Goal: Task Accomplishment & Management: Complete application form

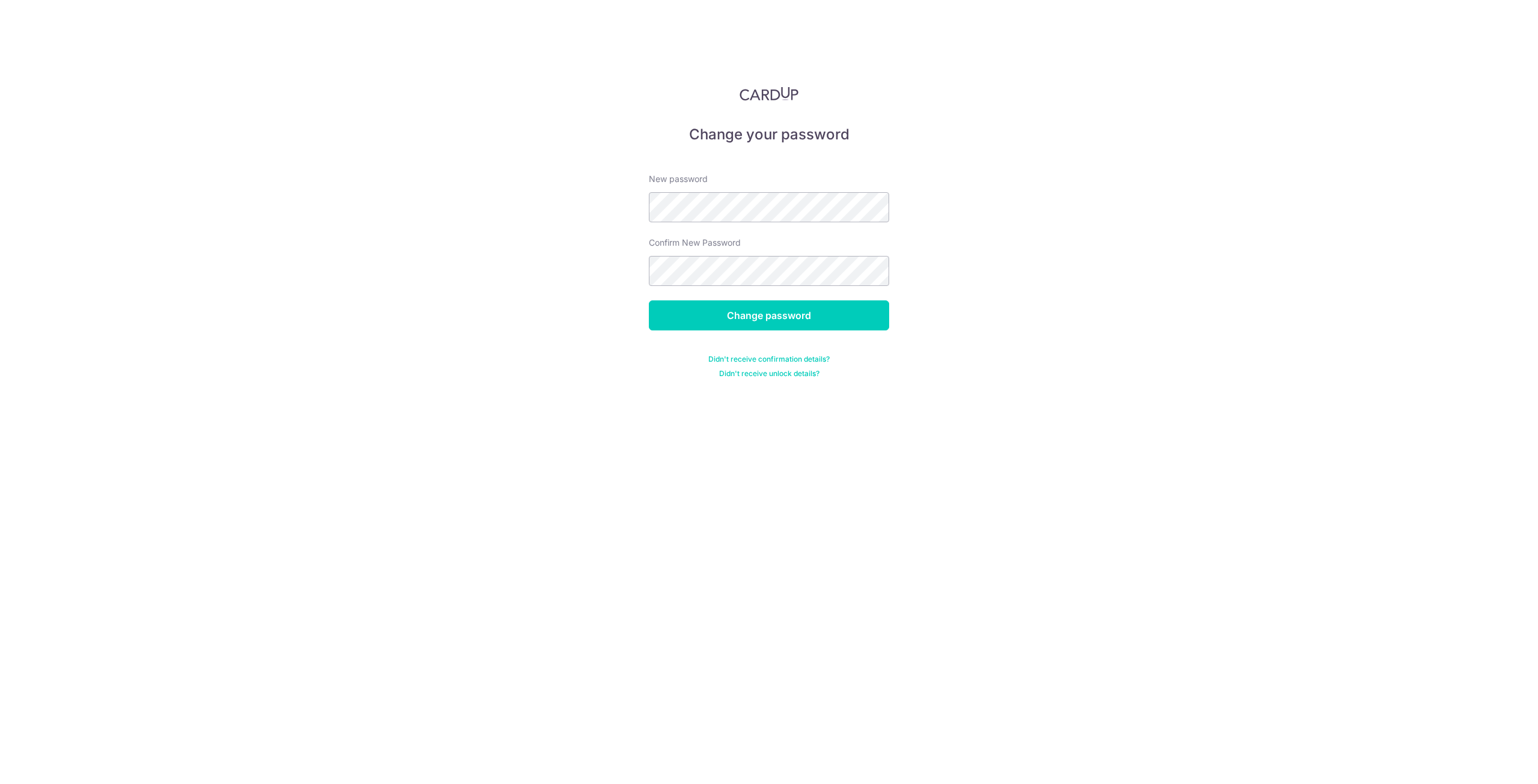
click at [1028, 253] on div "Change your password New password Confirm New Password Change password Didn't r…" at bounding box center [769, 392] width 1538 height 784
click at [851, 312] on input "Change password" at bounding box center [768, 315] width 240 height 30
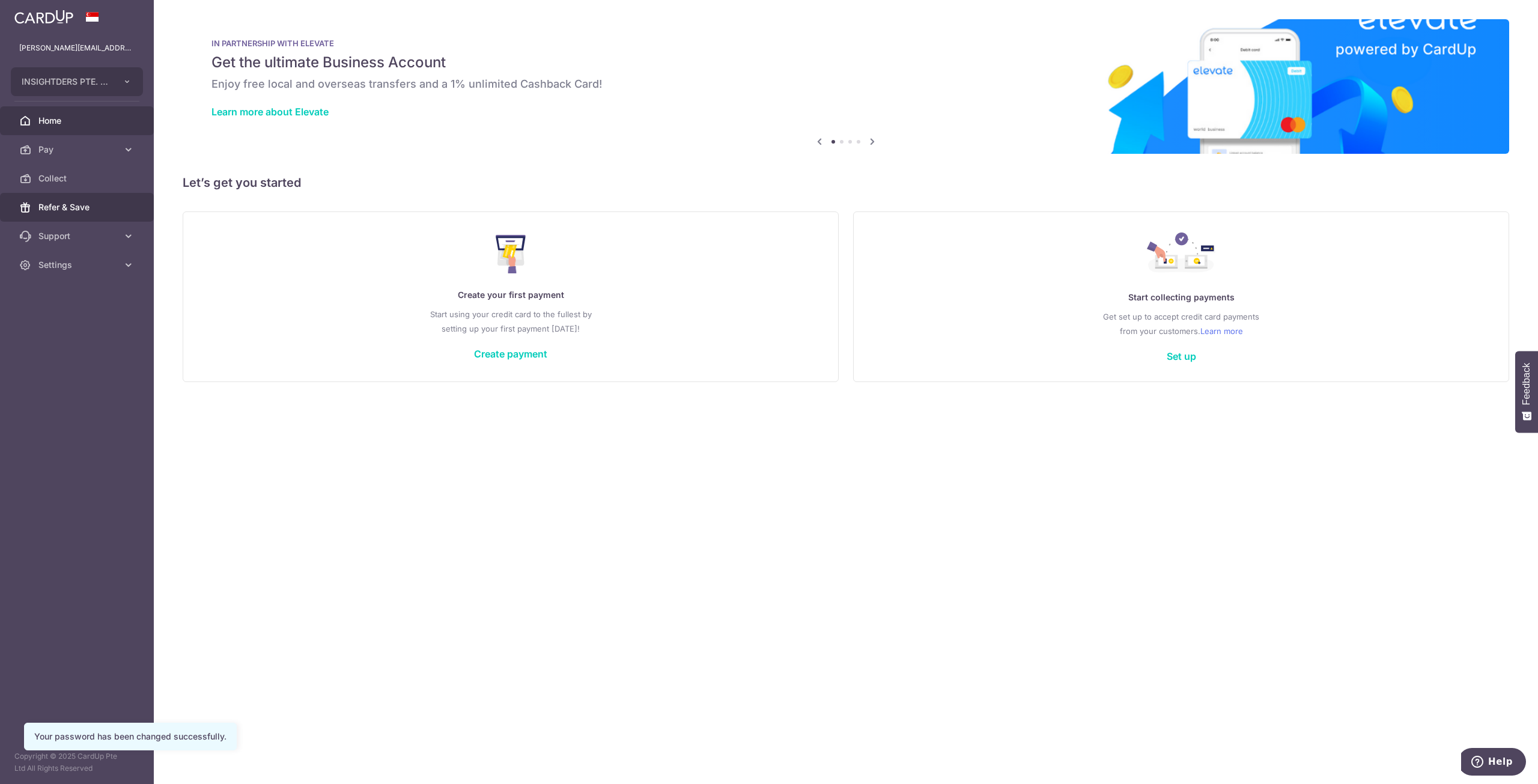
click at [86, 202] on span "Refer & Save" at bounding box center [78, 207] width 80 height 12
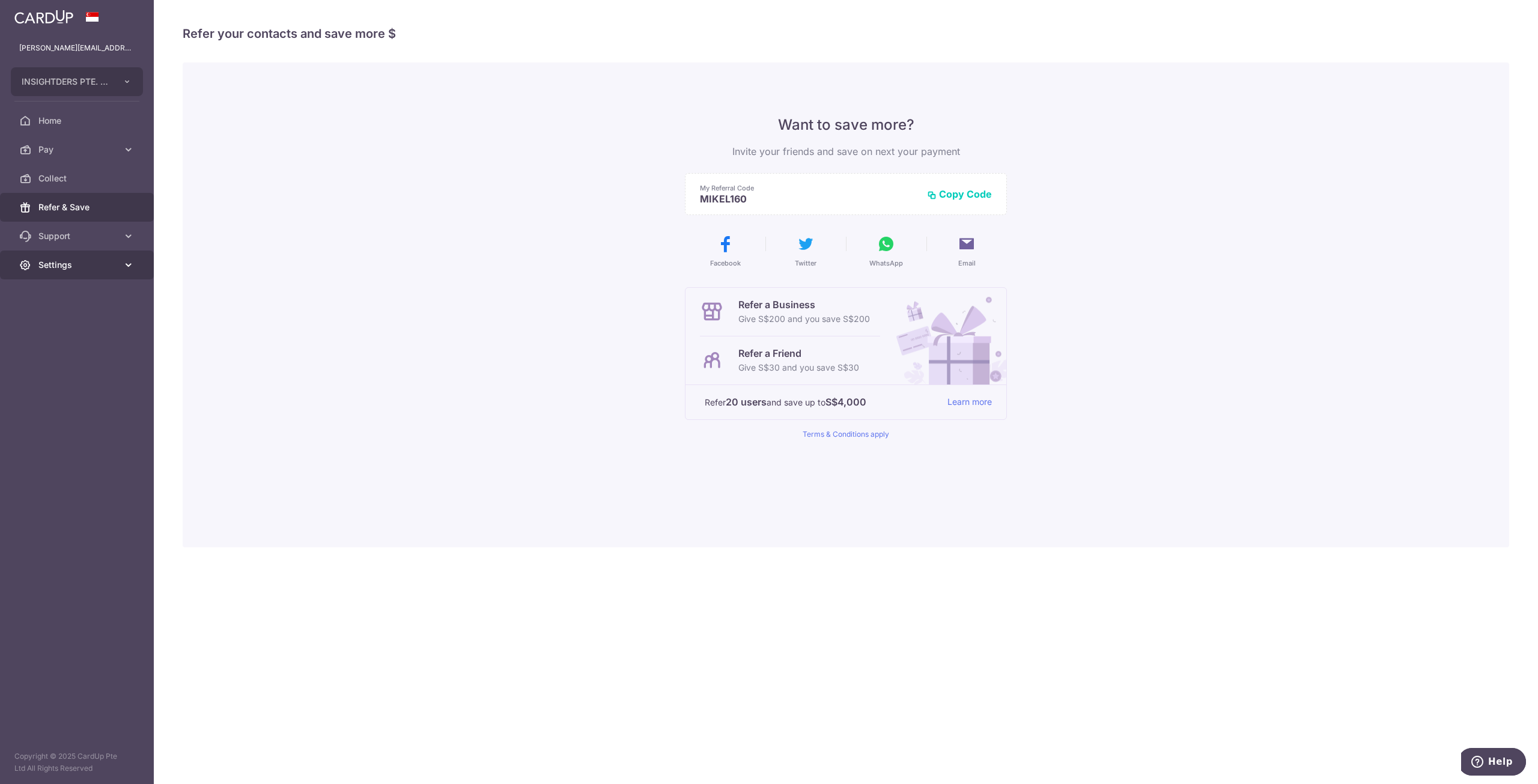
click at [42, 260] on span "Settings" at bounding box center [78, 265] width 80 height 12
click at [71, 293] on span "Account" at bounding box center [78, 294] width 80 height 12
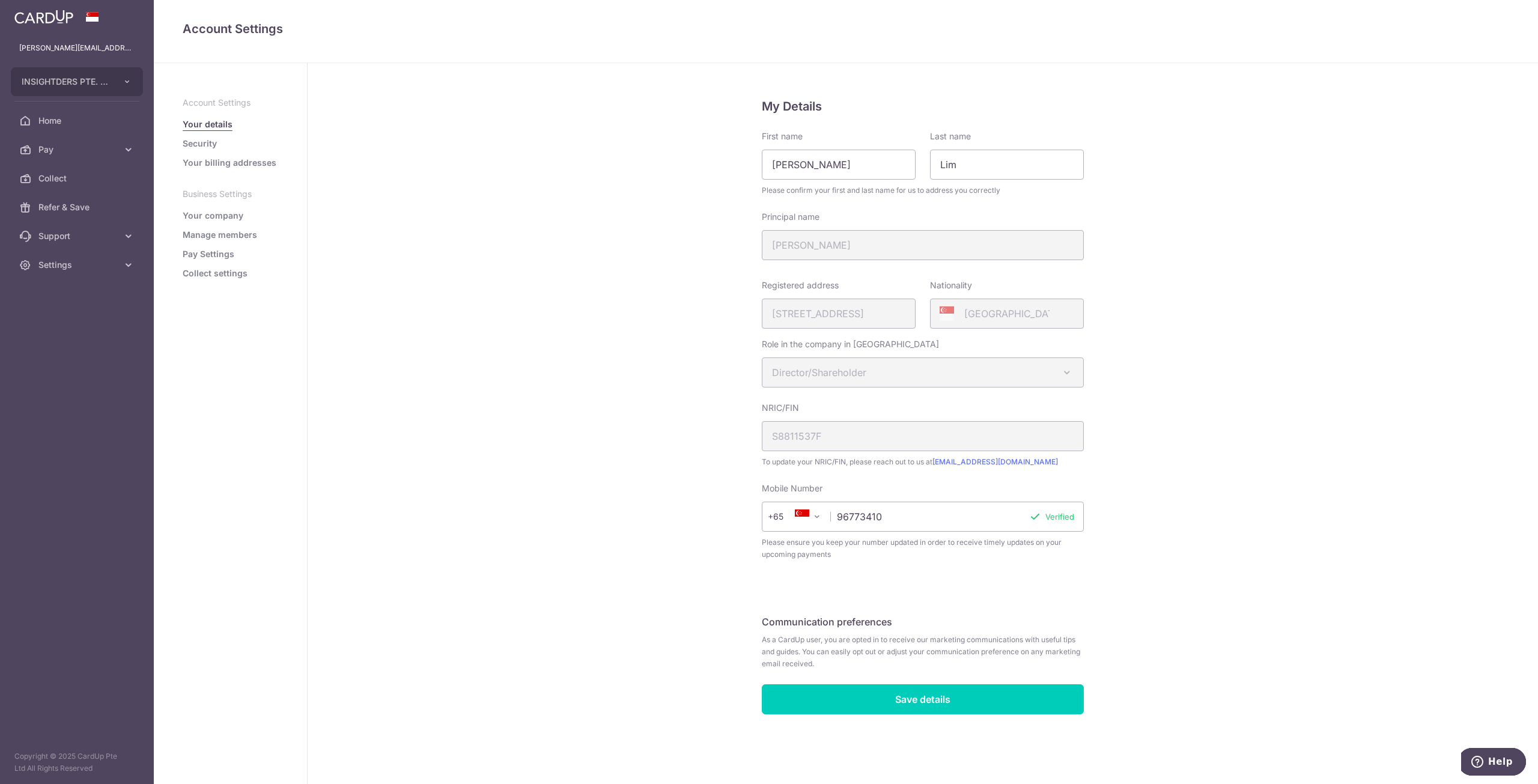
click at [217, 215] on link "Your company" at bounding box center [213, 216] width 60 height 12
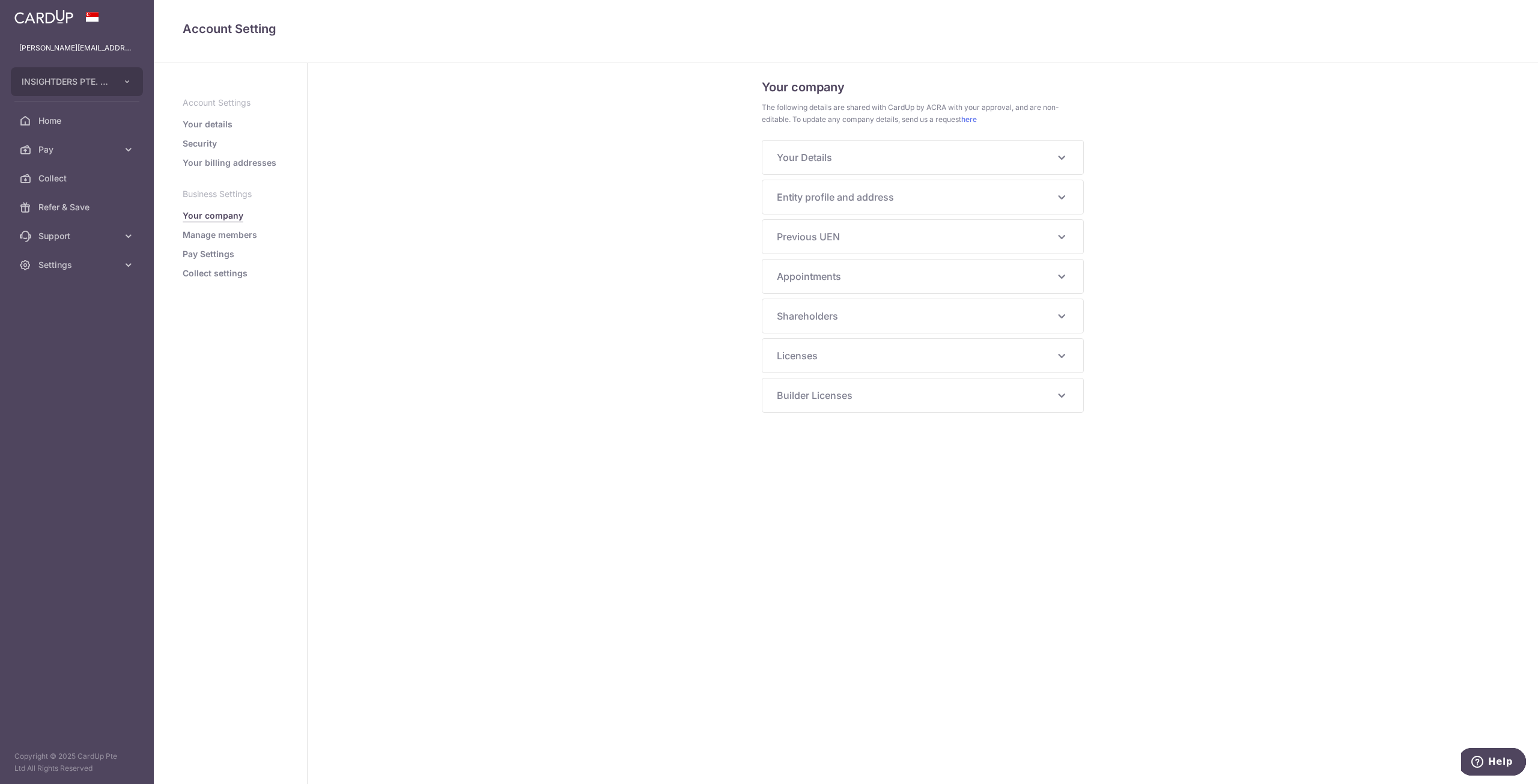
click at [845, 156] on span "Your Details" at bounding box center [915, 158] width 277 height 14
click at [841, 241] on span "Previous UEN" at bounding box center [915, 237] width 277 height 14
click at [843, 205] on div "Entity profile and address UEN 201528014E Business/Entity name INSIGHTDERS PTE.…" at bounding box center [923, 197] width 321 height 34
click at [844, 178] on div "Your company The following details are shared with CardUp by ACRA with your app…" at bounding box center [922, 279] width 322 height 404
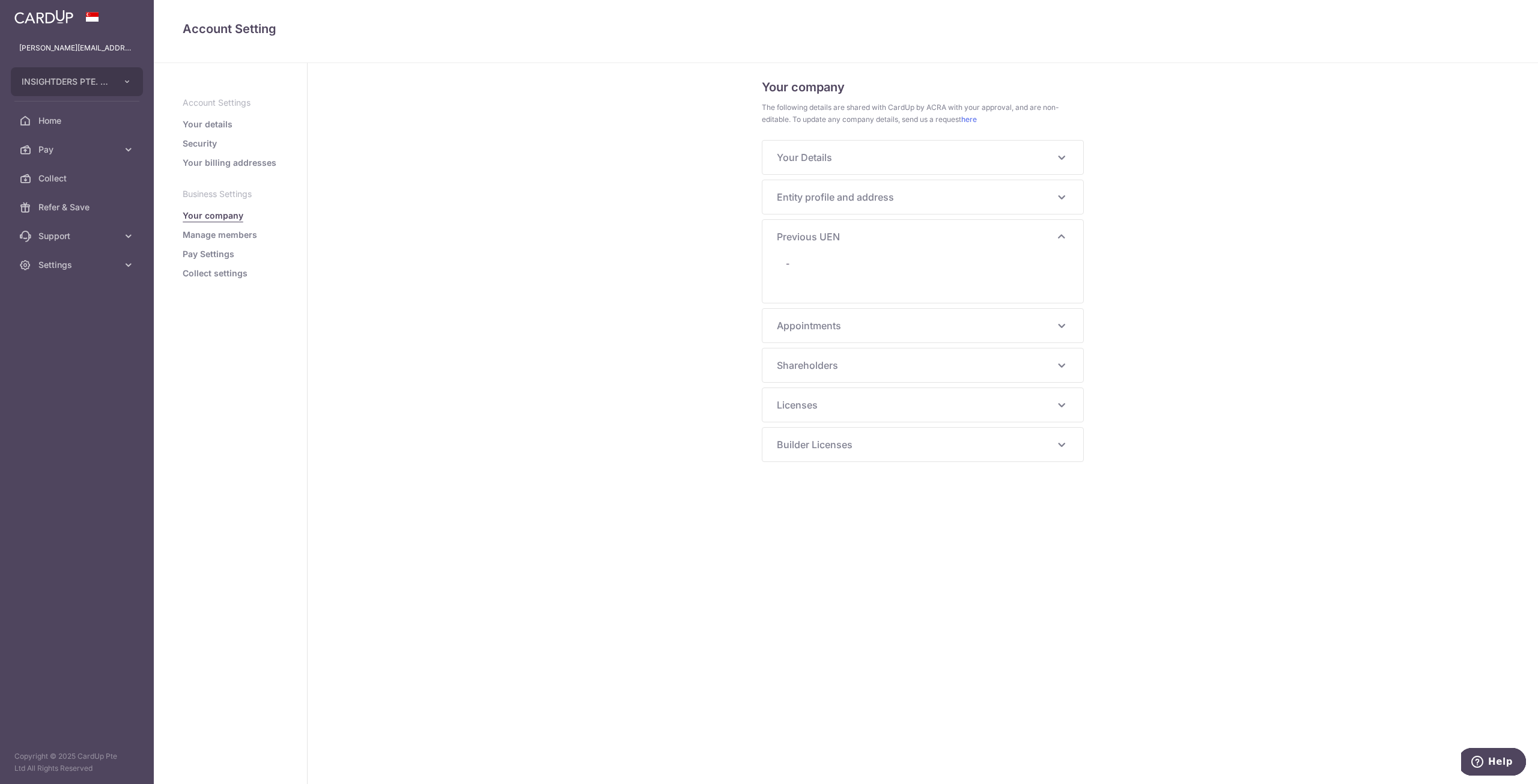
click at [844, 197] on span "Entity profile and address" at bounding box center [915, 197] width 277 height 14
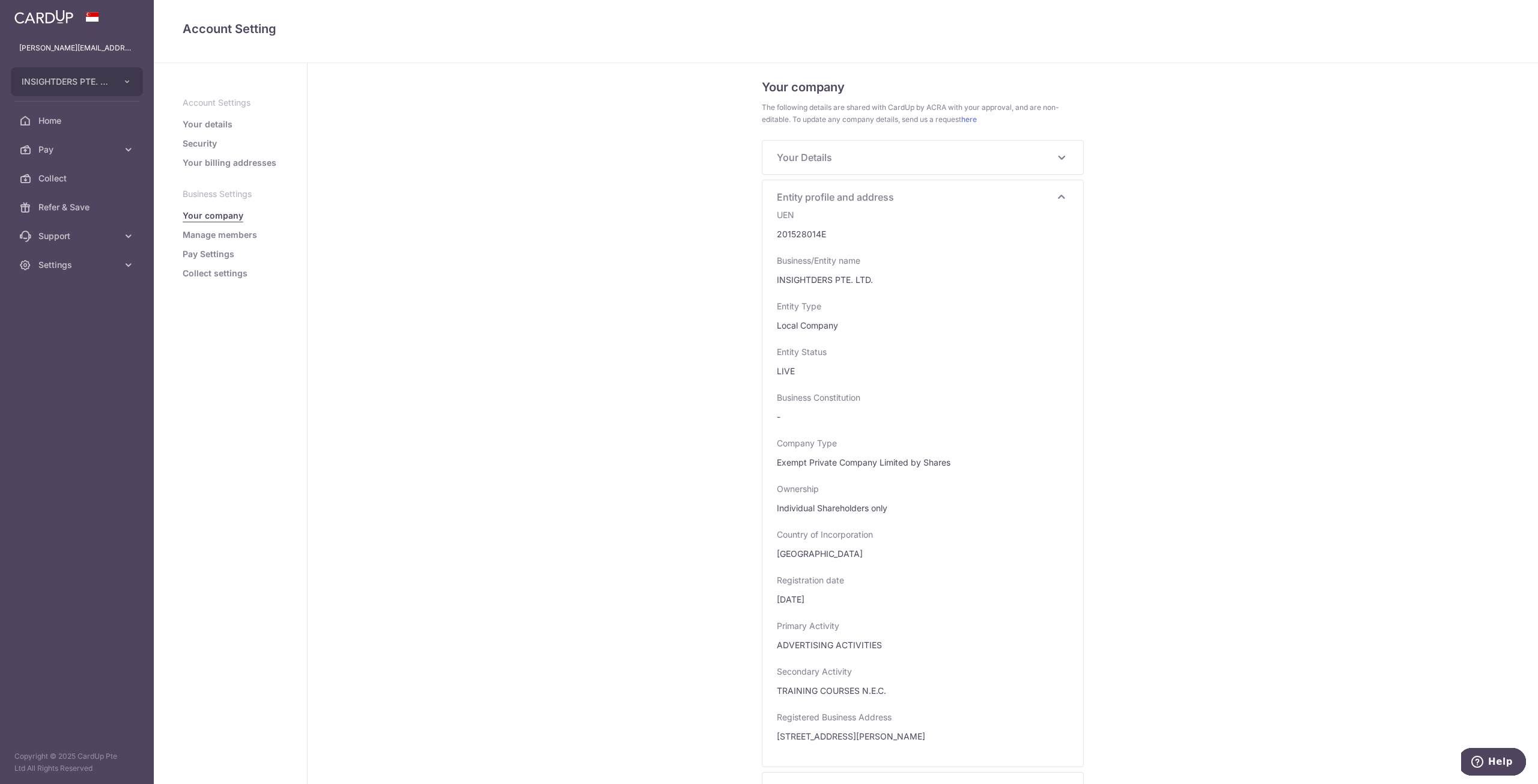
click at [858, 206] on div "Entity profile and address UEN 201528014E Business/Entity name INSIGHTDERS PTE.…" at bounding box center [923, 473] width 321 height 586
click at [859, 198] on span "Entity profile and address" at bounding box center [915, 197] width 277 height 14
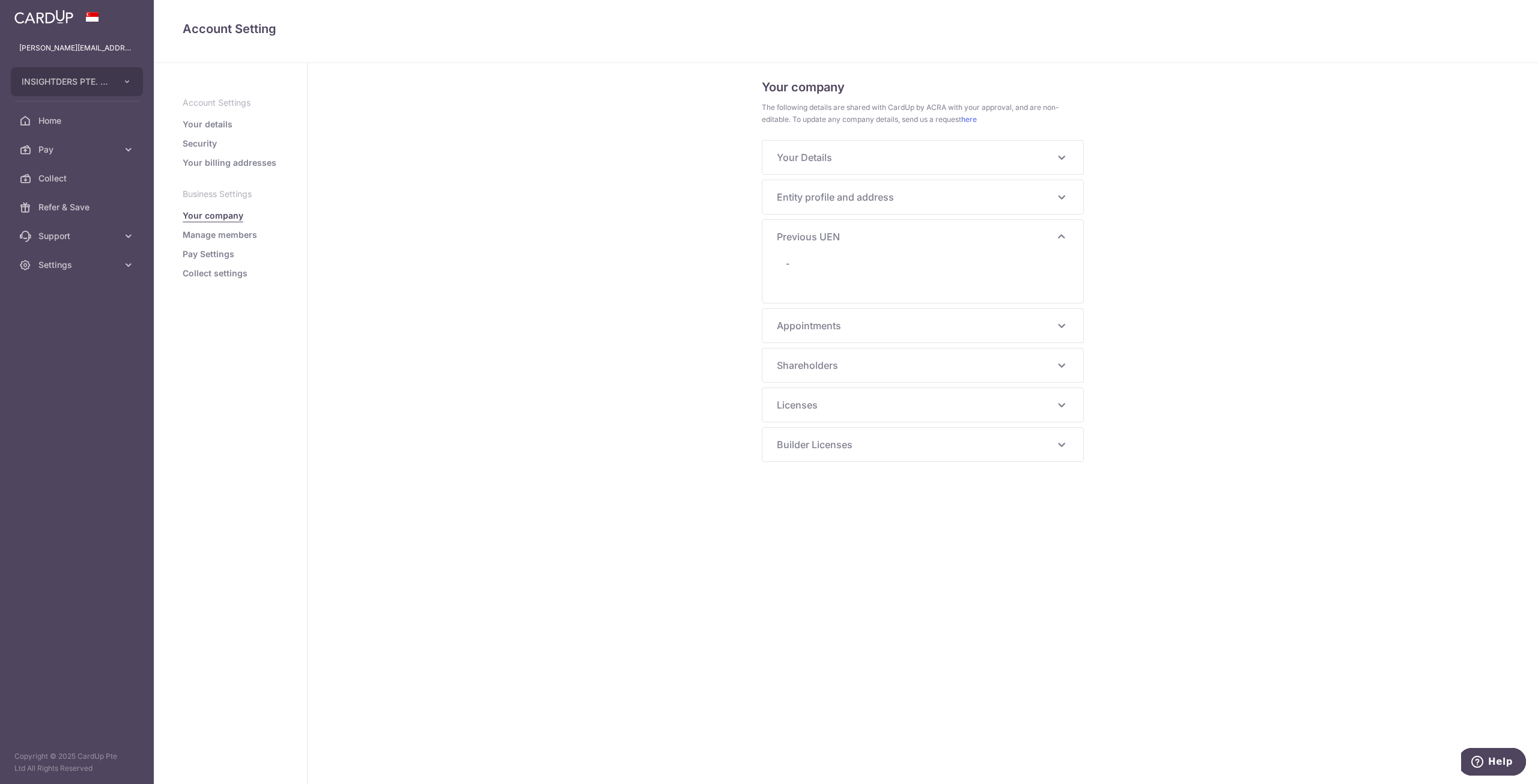
click at [835, 449] on div "Builder Licenses -" at bounding box center [923, 445] width 321 height 34
click at [74, 147] on span "Pay" at bounding box center [78, 150] width 80 height 12
click at [72, 182] on span "Payments" at bounding box center [78, 179] width 80 height 12
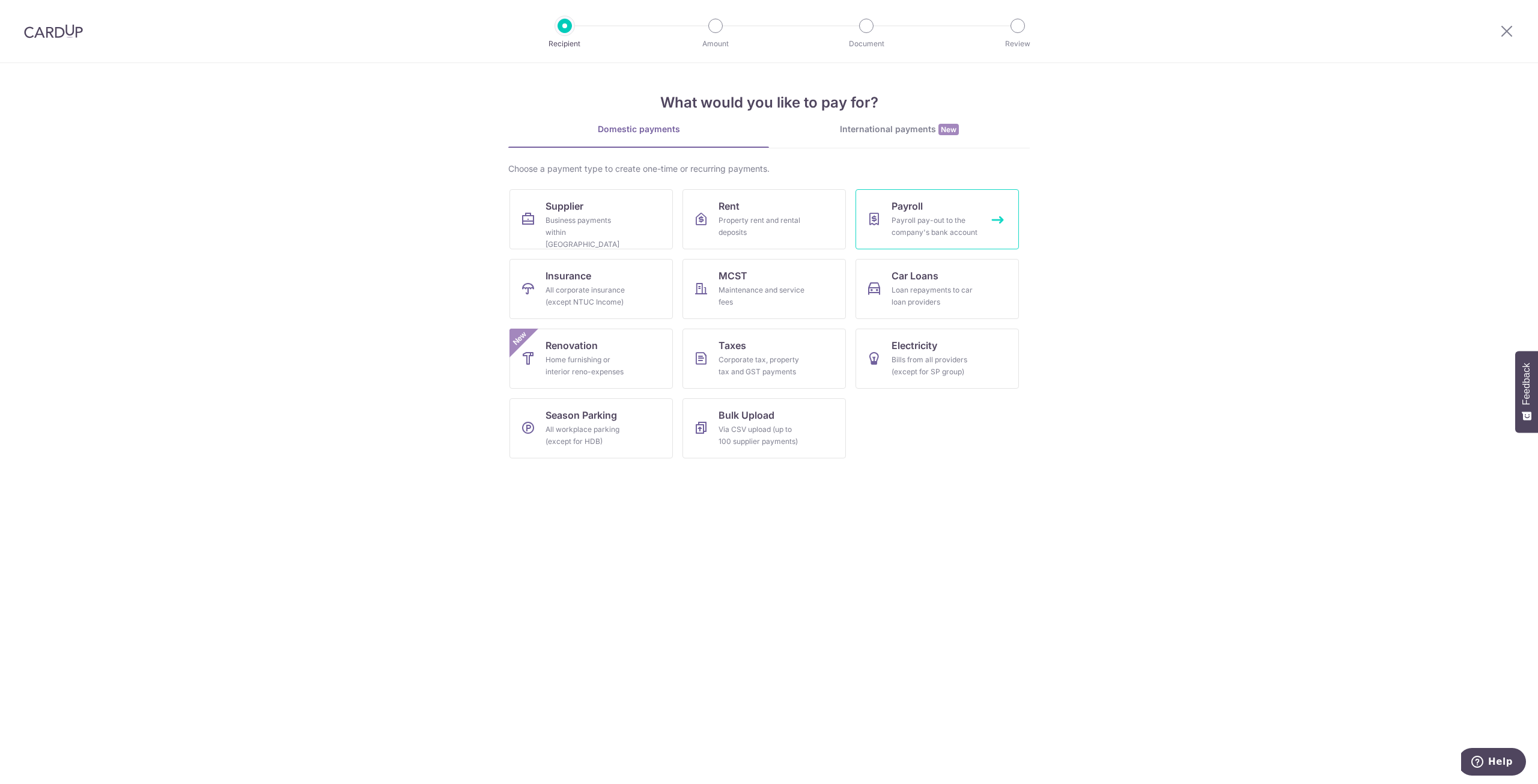
click at [921, 220] on div "Payroll pay-out to the company's bank account" at bounding box center [935, 226] width 87 height 24
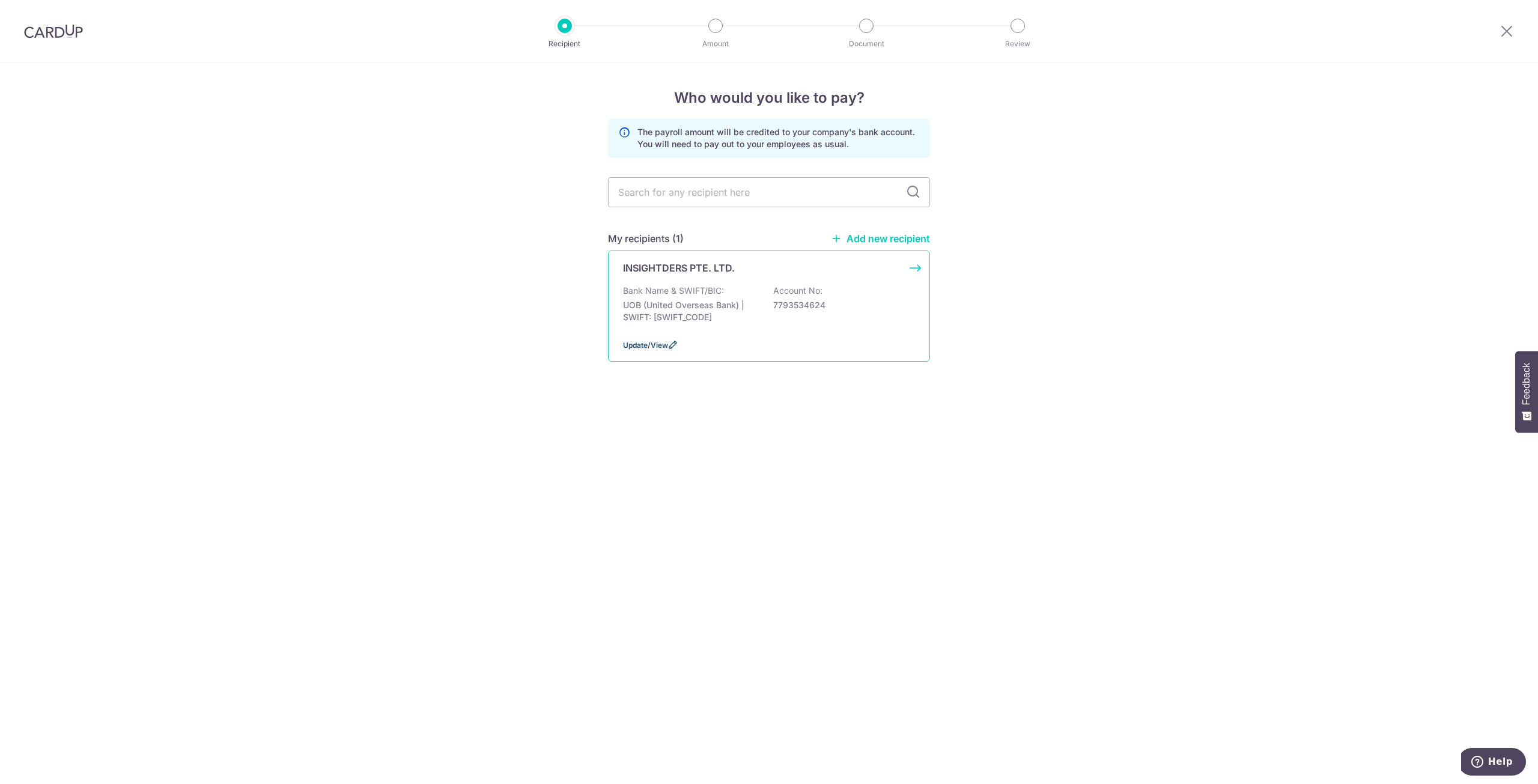
click at [667, 345] on span "Update/View" at bounding box center [645, 345] width 45 height 9
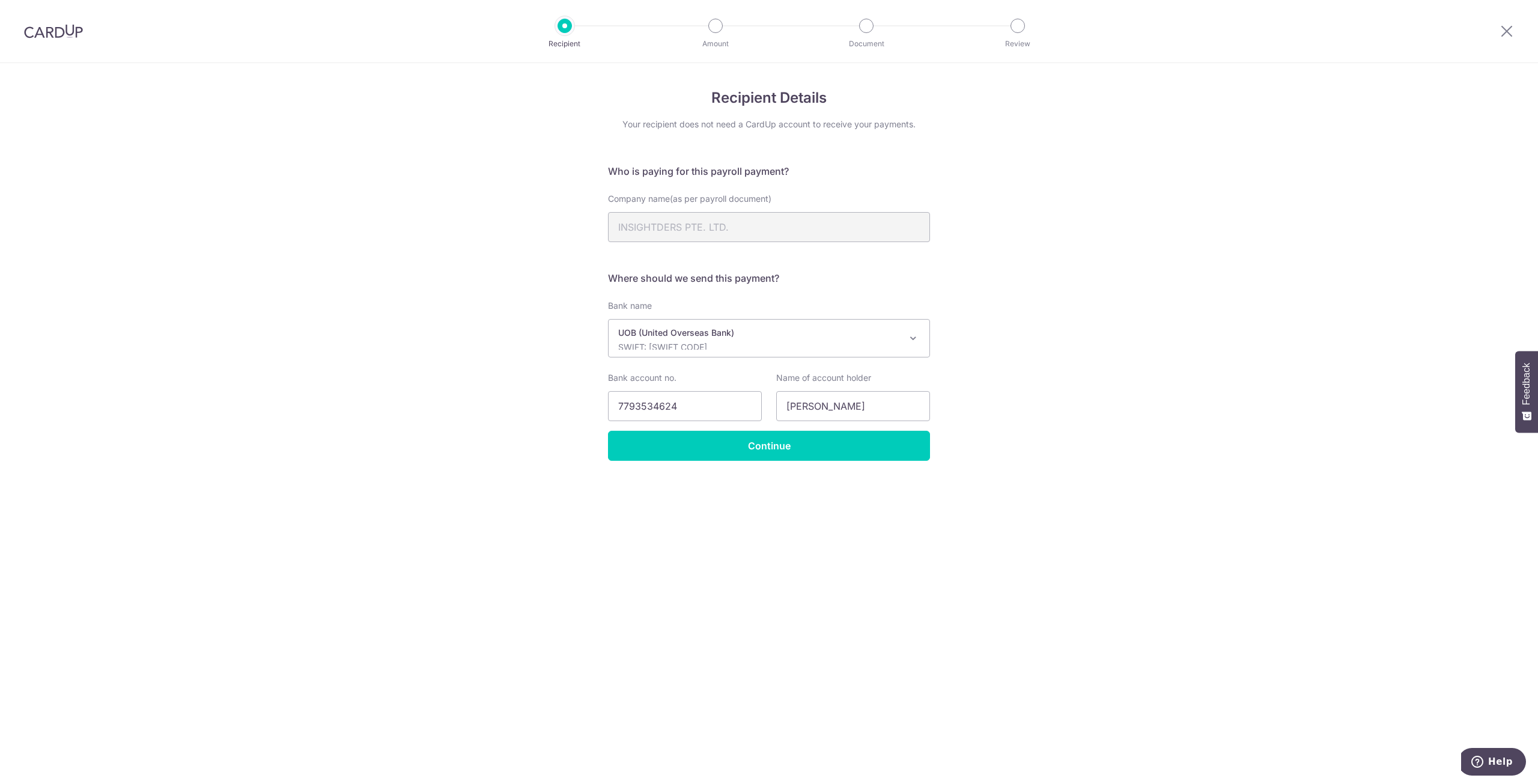
click at [734, 336] on p "UOB (United Overseas Bank)" at bounding box center [759, 333] width 283 height 12
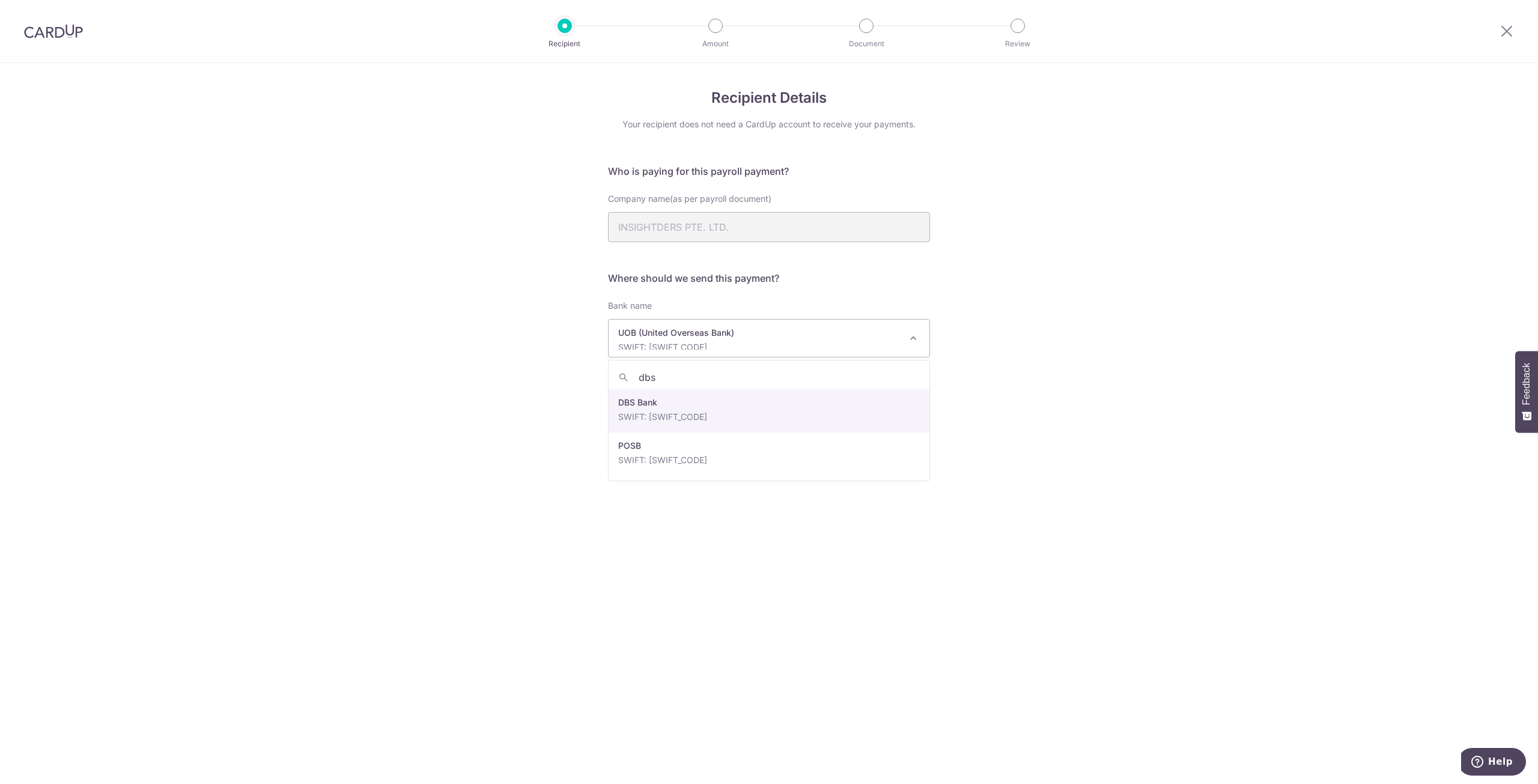
type input "dbs"
select select "6"
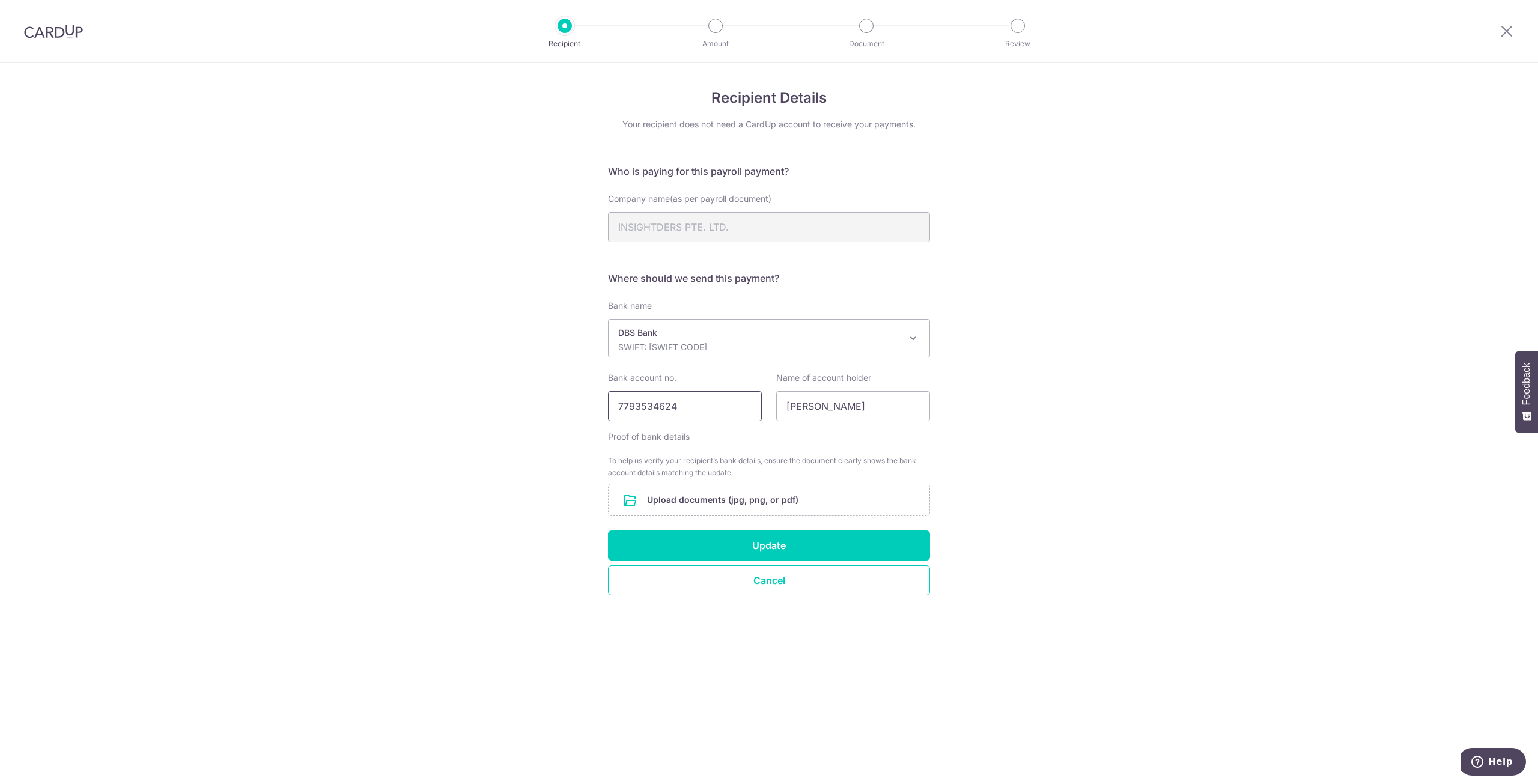
click at [699, 408] on input "7793534624" at bounding box center [685, 406] width 154 height 30
click at [650, 400] on input "7793534624" at bounding box center [685, 406] width 154 height 30
paste input "0720390121"
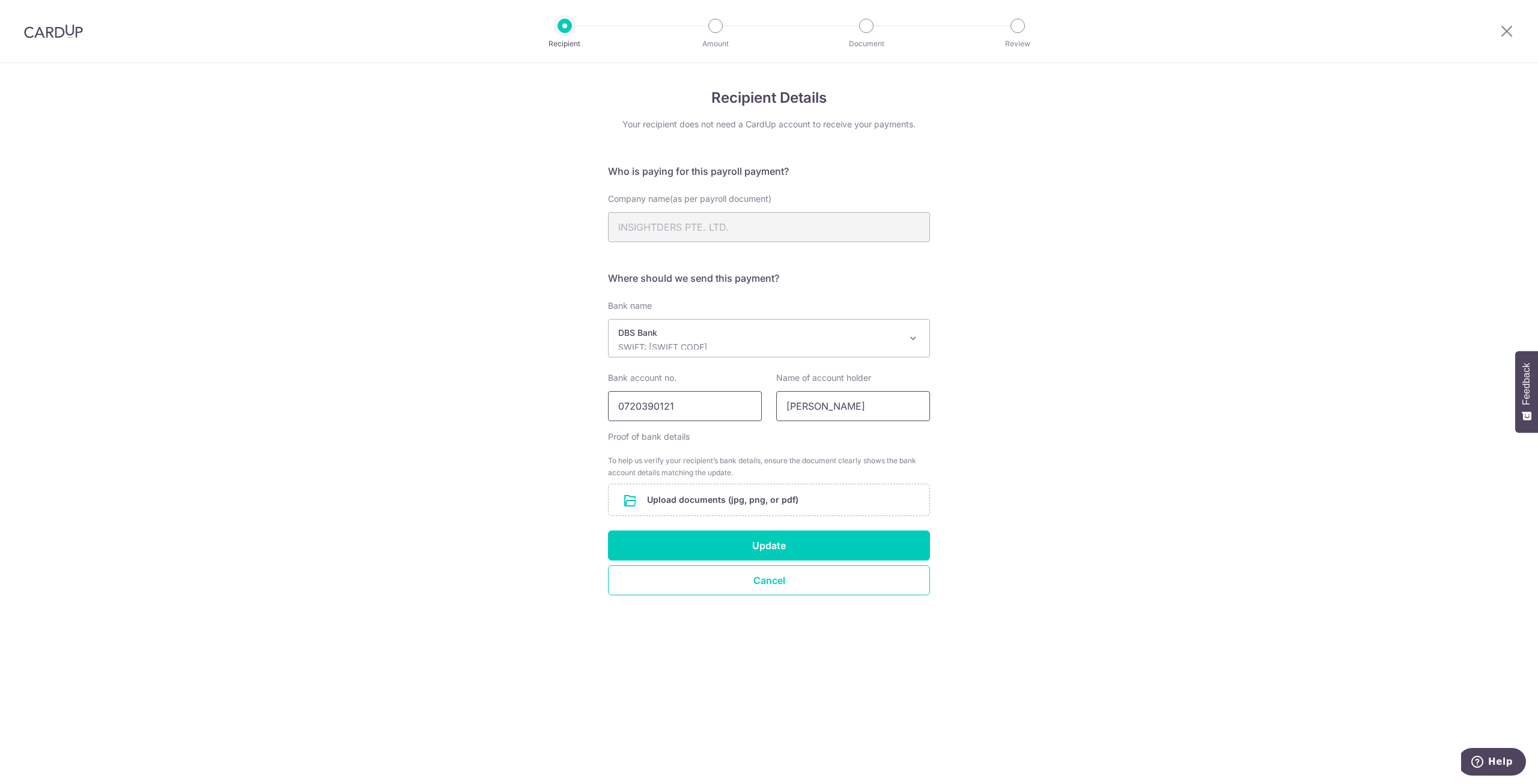
type input "0720390121"
click at [796, 407] on input "[PERSON_NAME]" at bounding box center [853, 406] width 154 height 30
type input "Insightders Pte Ltd"
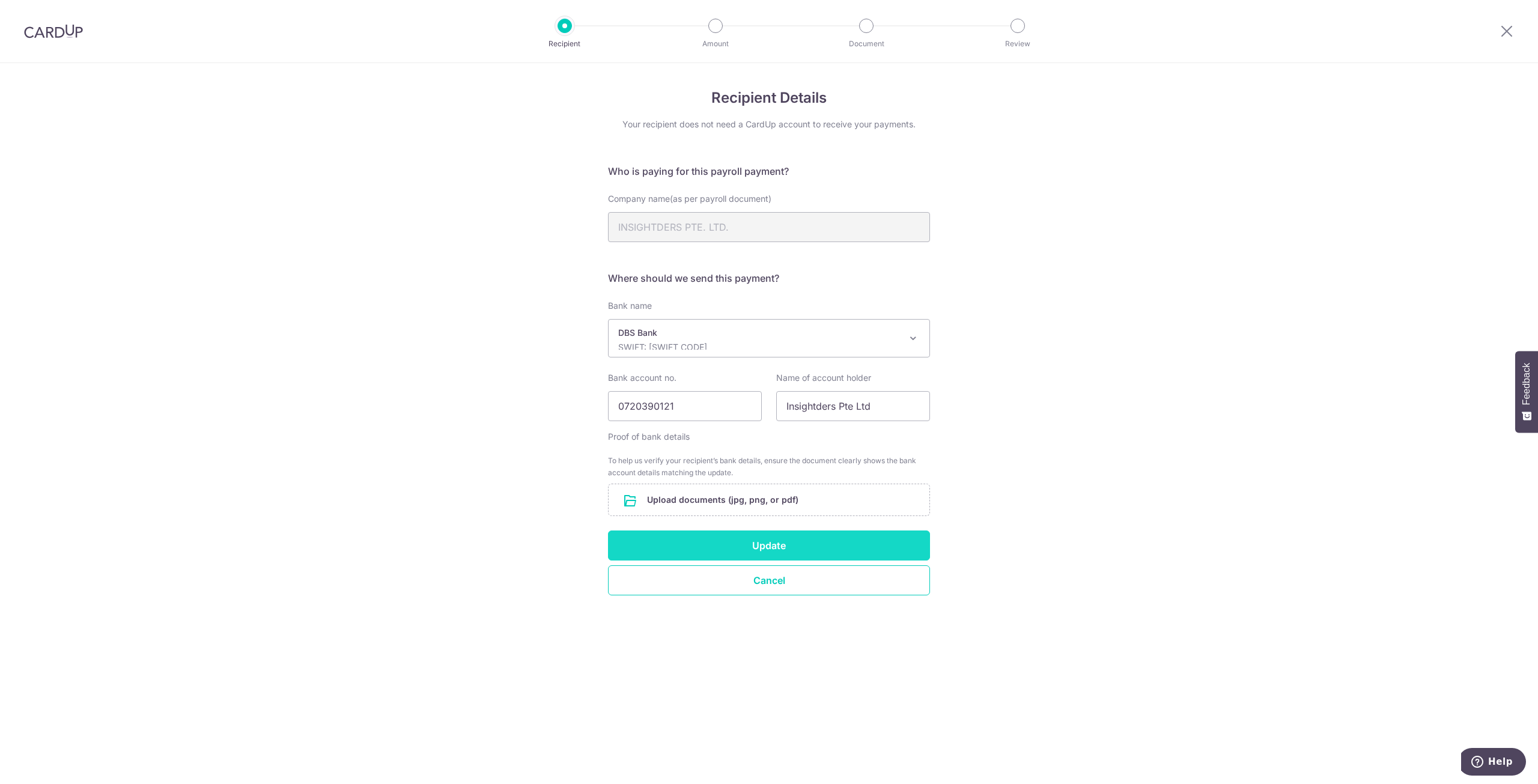
click at [756, 549] on button "Update" at bounding box center [768, 546] width 322 height 30
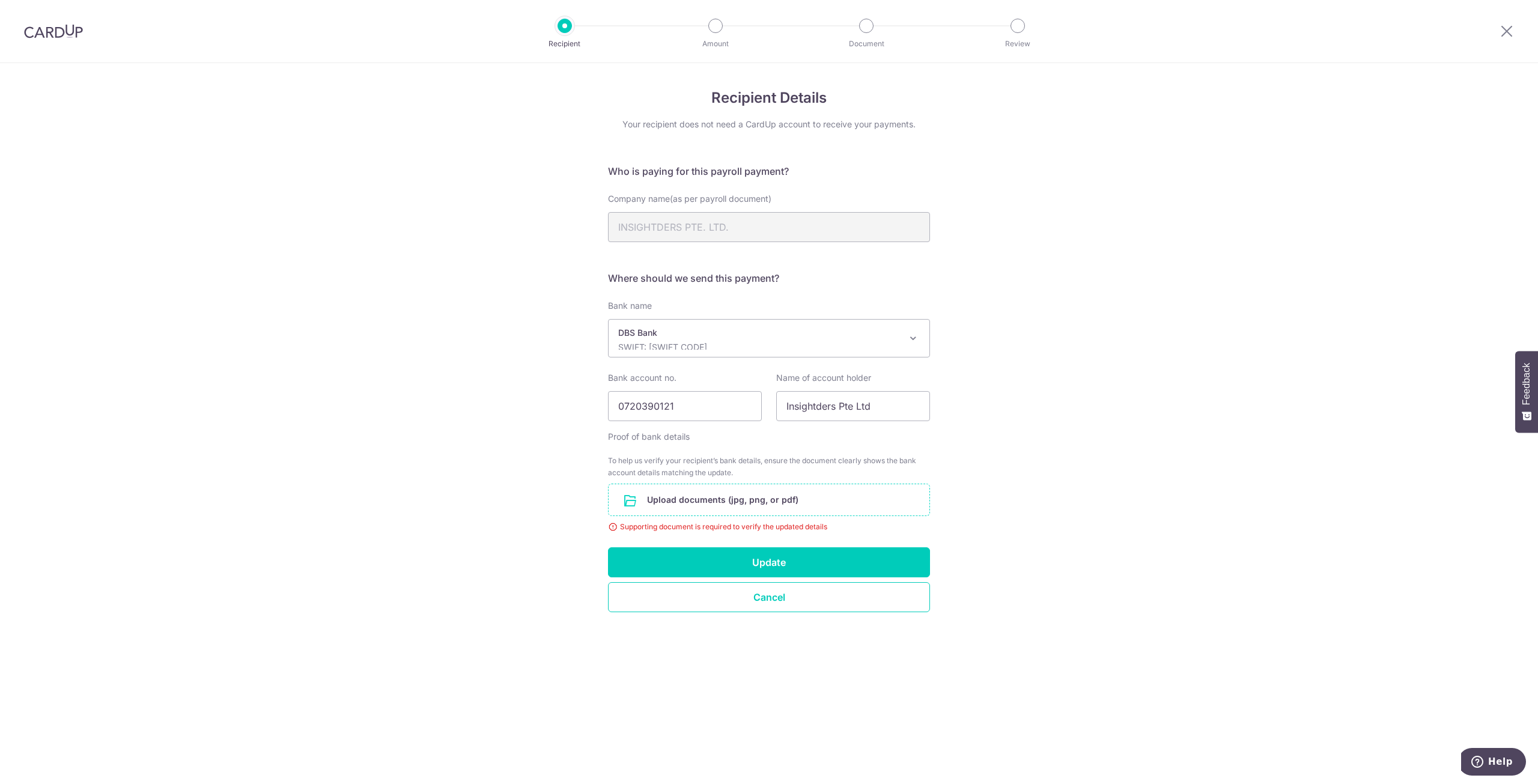
click at [711, 504] on input "file" at bounding box center [769, 500] width 321 height 31
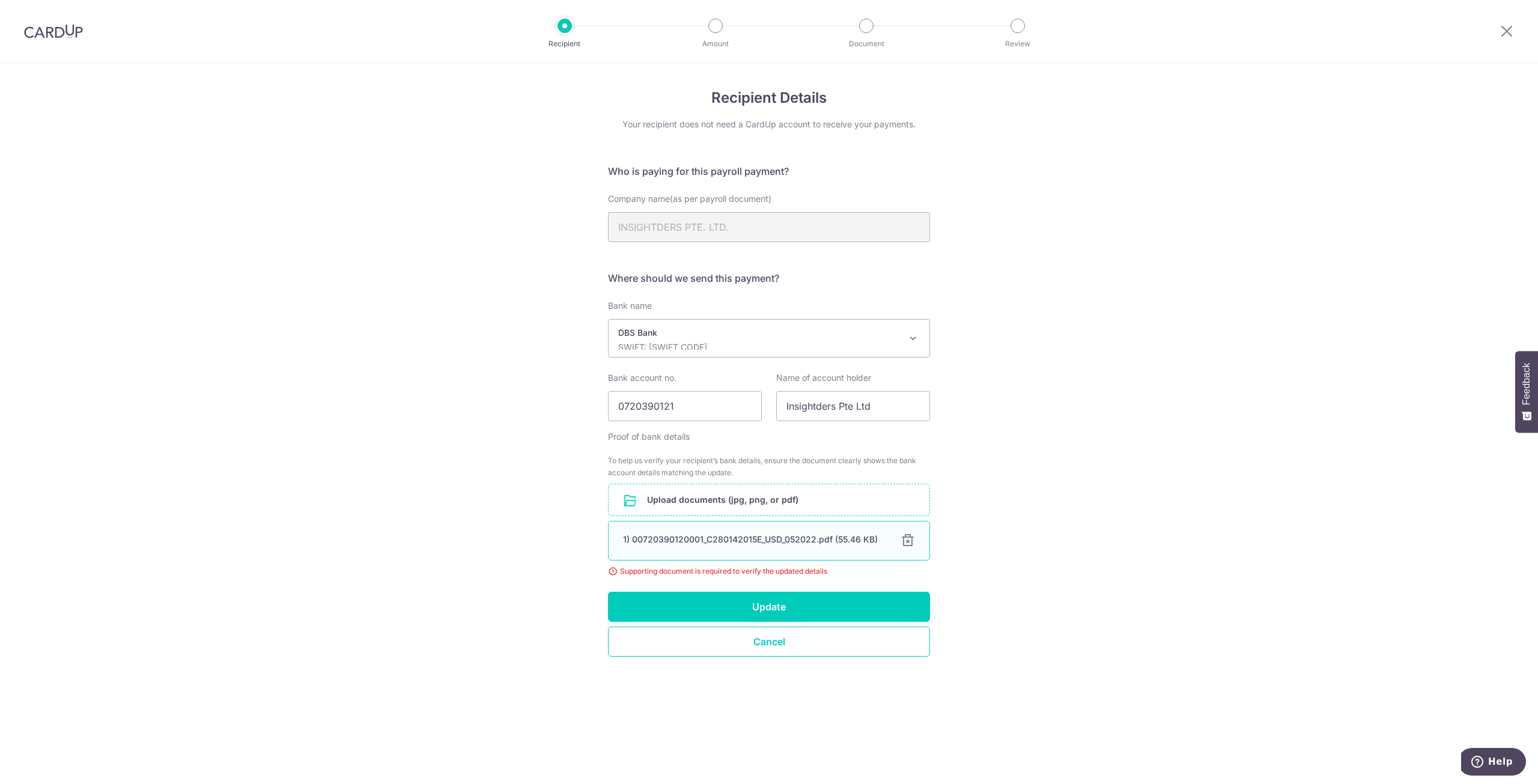
click at [907, 540] on div at bounding box center [908, 540] width 14 height 14
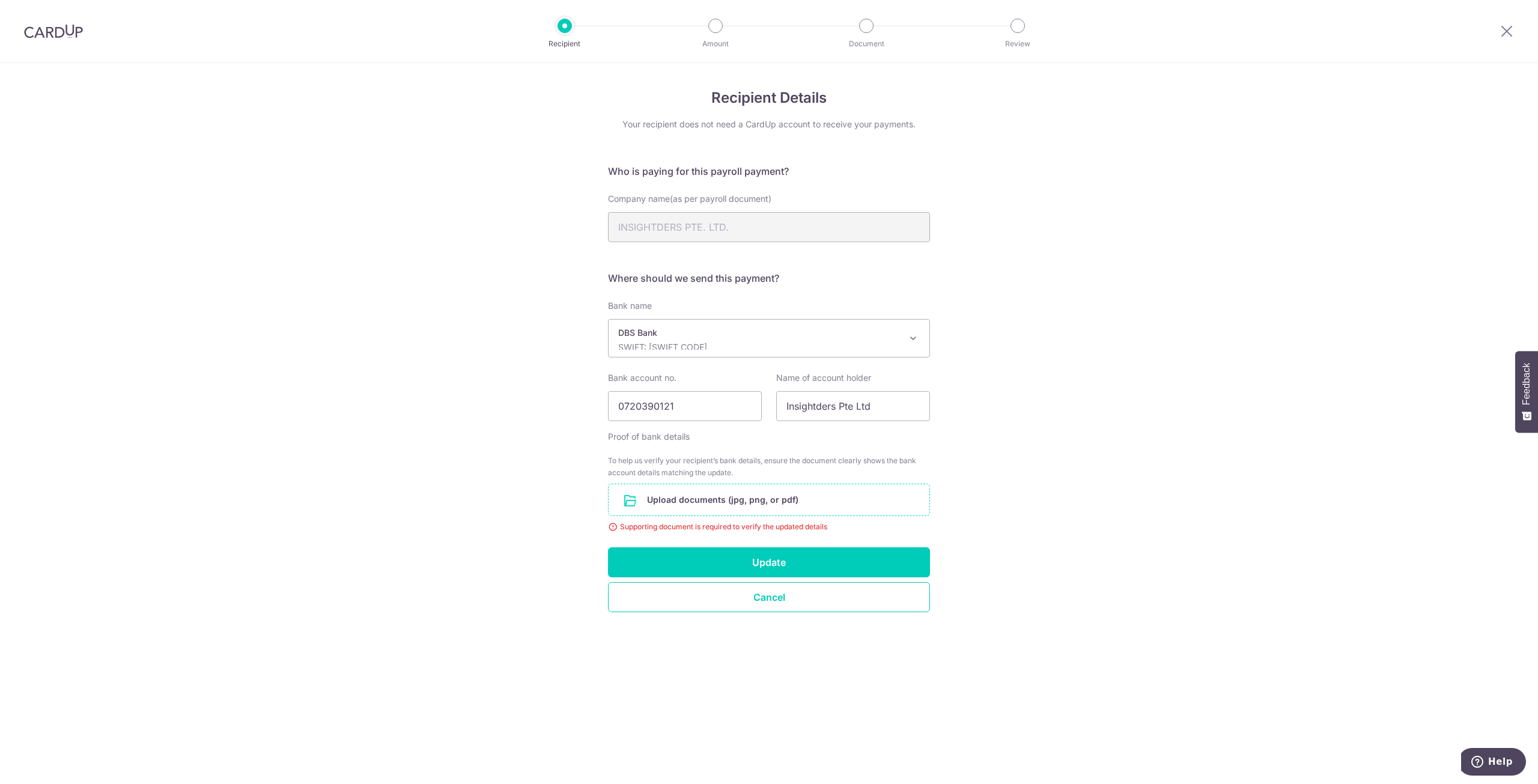
click at [748, 501] on input "file" at bounding box center [769, 500] width 321 height 31
